Goal: Task Accomplishment & Management: Complete application form

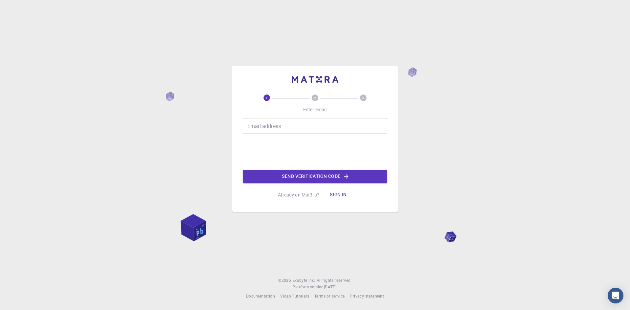
click at [279, 127] on input "Email address" at bounding box center [315, 126] width 144 height 16
type input "kapik0102@gmail.com"
click at [323, 180] on button "Send verification code" at bounding box center [315, 176] width 144 height 13
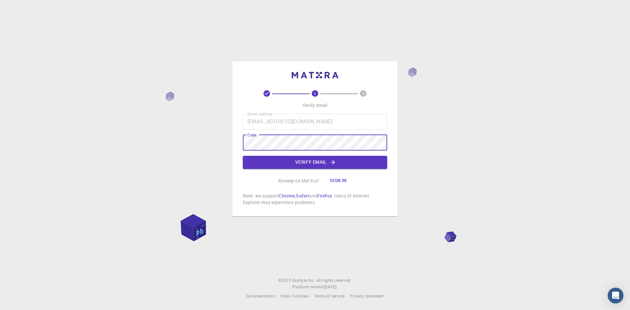
click at [304, 159] on button "Verify email" at bounding box center [315, 162] width 144 height 13
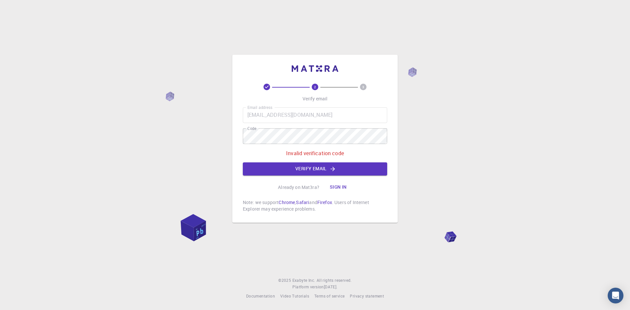
click at [214, 136] on div "2 3 Verify email Email address kapik0102@gmail.com Email address Code Code Inva…" at bounding box center [315, 155] width 630 height 310
click at [319, 170] on button "Verify email" at bounding box center [315, 169] width 144 height 13
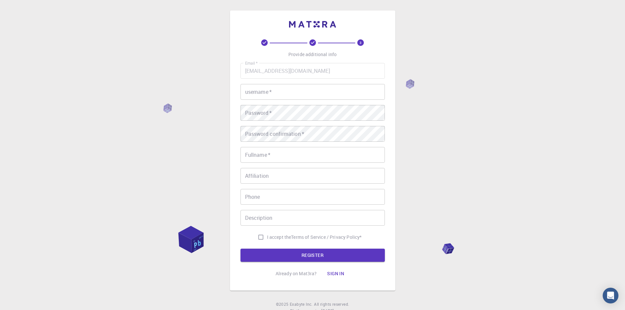
click at [277, 98] on input "username   *" at bounding box center [313, 92] width 144 height 16
click at [276, 92] on input "username   *" at bounding box center [313, 92] width 144 height 16
type input "Guma123"
click at [264, 156] on input "Fullname   *" at bounding box center [313, 155] width 144 height 16
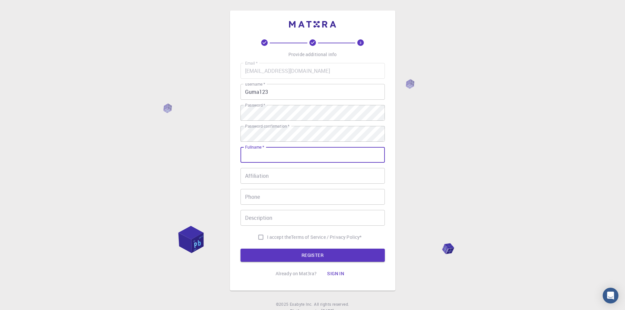
type input "Kacper Seweryn"
type input "533868553"
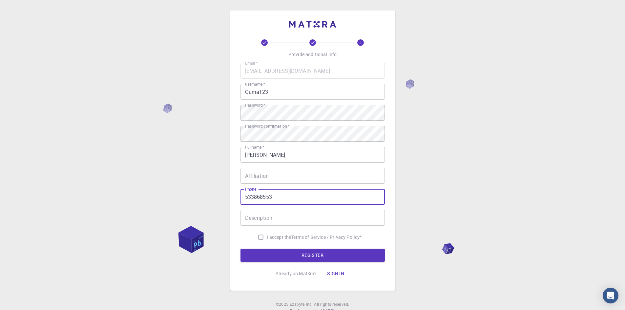
drag, startPoint x: 280, startPoint y: 199, endPoint x: 204, endPoint y: 192, distance: 77.2
click at [208, 192] on div "3 Provide additional info Email   * kapik0102@gmail.com Email   * username   * …" at bounding box center [312, 167] width 625 height 334
click at [272, 180] on input "Affiliation" at bounding box center [313, 176] width 144 height 16
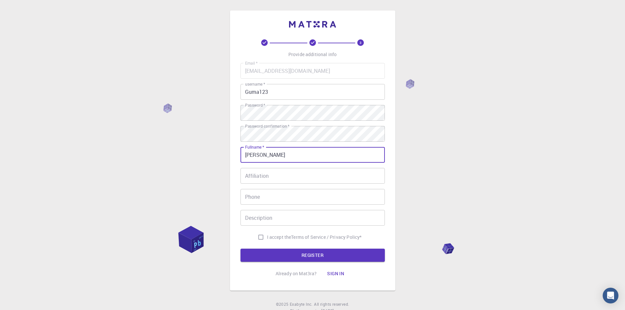
click at [288, 151] on input "Kacper Seweryn" at bounding box center [313, 155] width 144 height 16
click at [173, 184] on div "3 Provide additional info Email   * kapik0102@gmail.com Email   * username   * …" at bounding box center [312, 167] width 625 height 334
click at [258, 234] on input "I accept the Terms of Service / Privacy Policy *" at bounding box center [261, 237] width 12 height 12
checkbox input "true"
click at [315, 254] on button "REGISTER" at bounding box center [313, 255] width 144 height 13
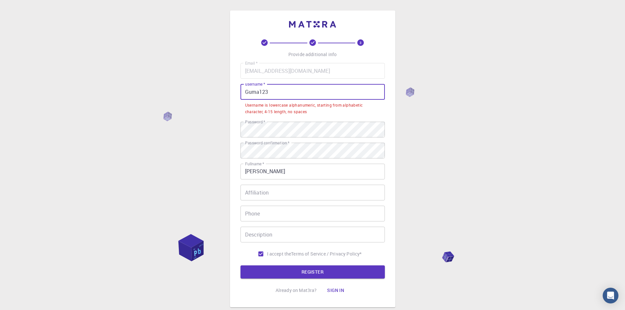
click at [249, 93] on input "Guma123" at bounding box center [313, 92] width 144 height 16
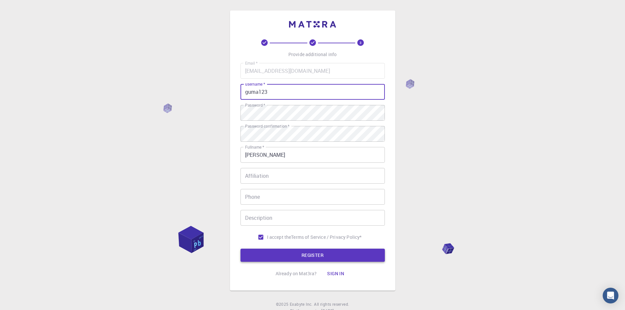
type input "guma123"
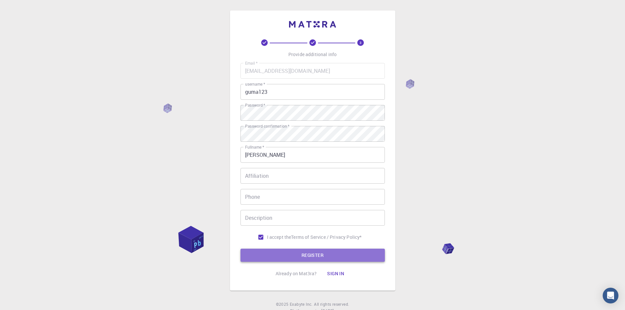
click at [329, 252] on button "REGISTER" at bounding box center [313, 255] width 144 height 13
click at [322, 256] on button "REGISTER" at bounding box center [313, 255] width 144 height 13
